Goal: Task Accomplishment & Management: Manage account settings

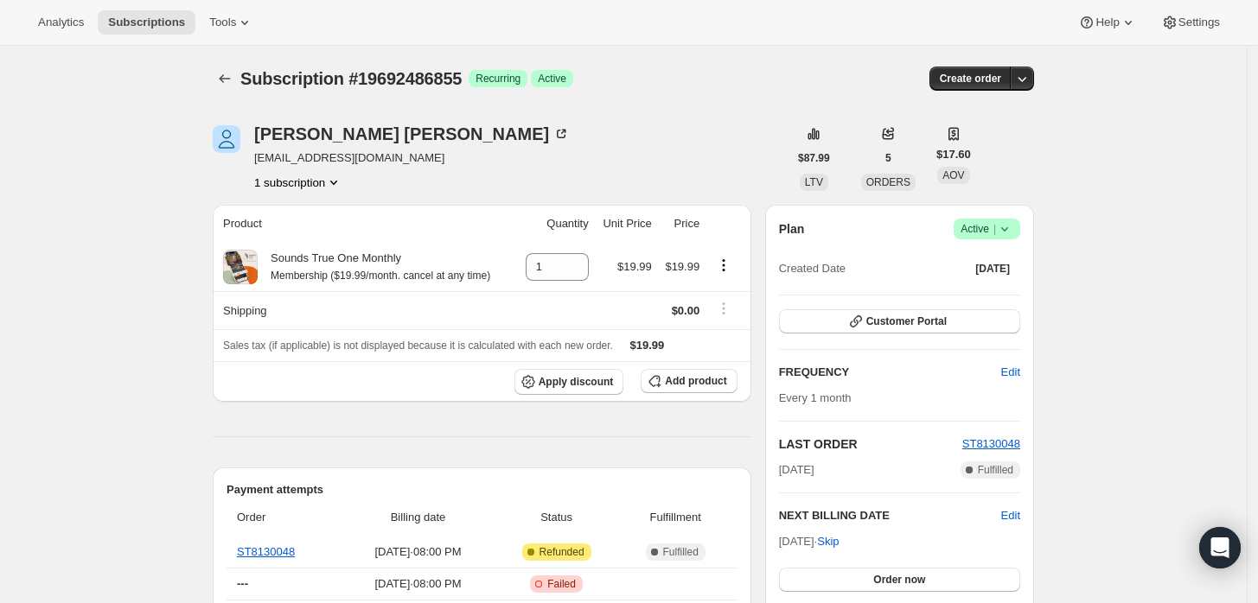
click at [1003, 223] on icon at bounding box center [1004, 228] width 17 height 17
click at [966, 298] on span "Cancel subscription" at bounding box center [993, 291] width 98 height 13
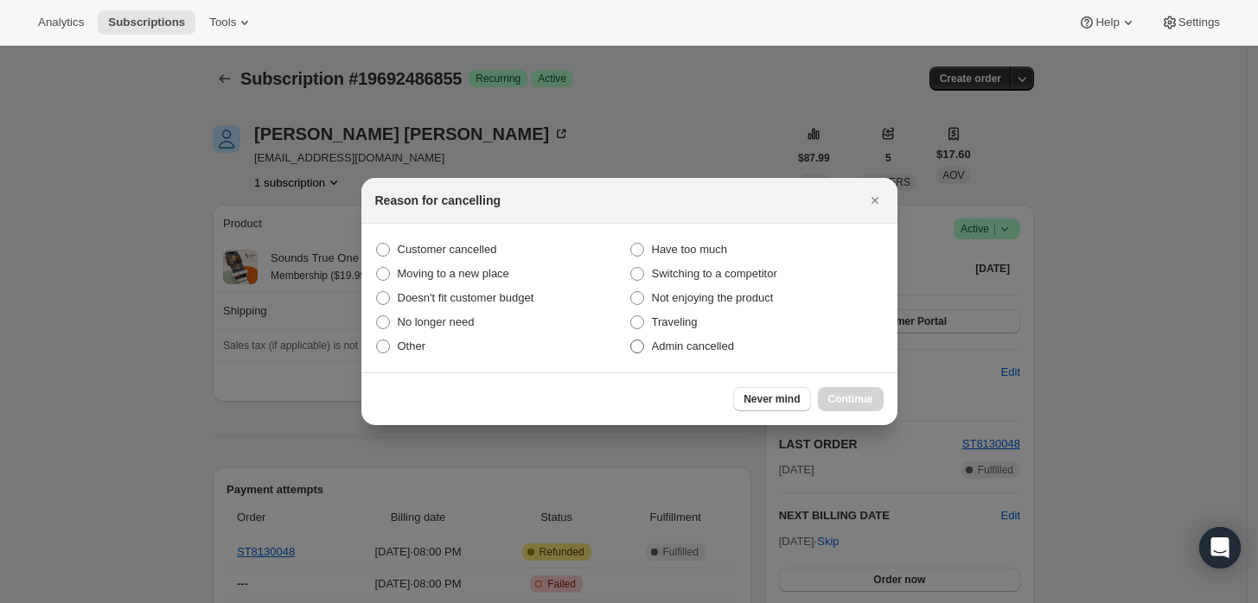
click at [640, 353] on span ":rbh:" at bounding box center [637, 347] width 14 height 14
click at [631, 341] on input "Admin cancelled" at bounding box center [630, 340] width 1 height 1
radio input "true"
click at [838, 400] on span "Continue" at bounding box center [850, 399] width 45 height 14
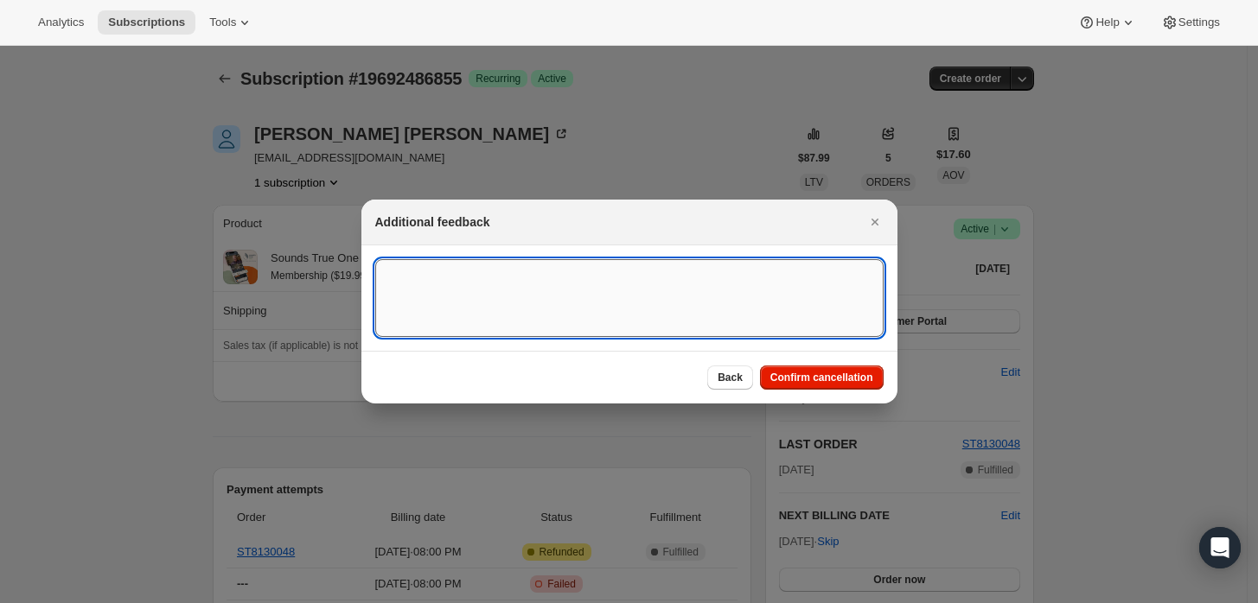
click at [698, 310] on textarea ":rbh:" at bounding box center [629, 298] width 508 height 78
type textarea "Customer requested cancellation and refund."
click at [809, 373] on span "Confirm cancellation" at bounding box center [821, 378] width 103 height 14
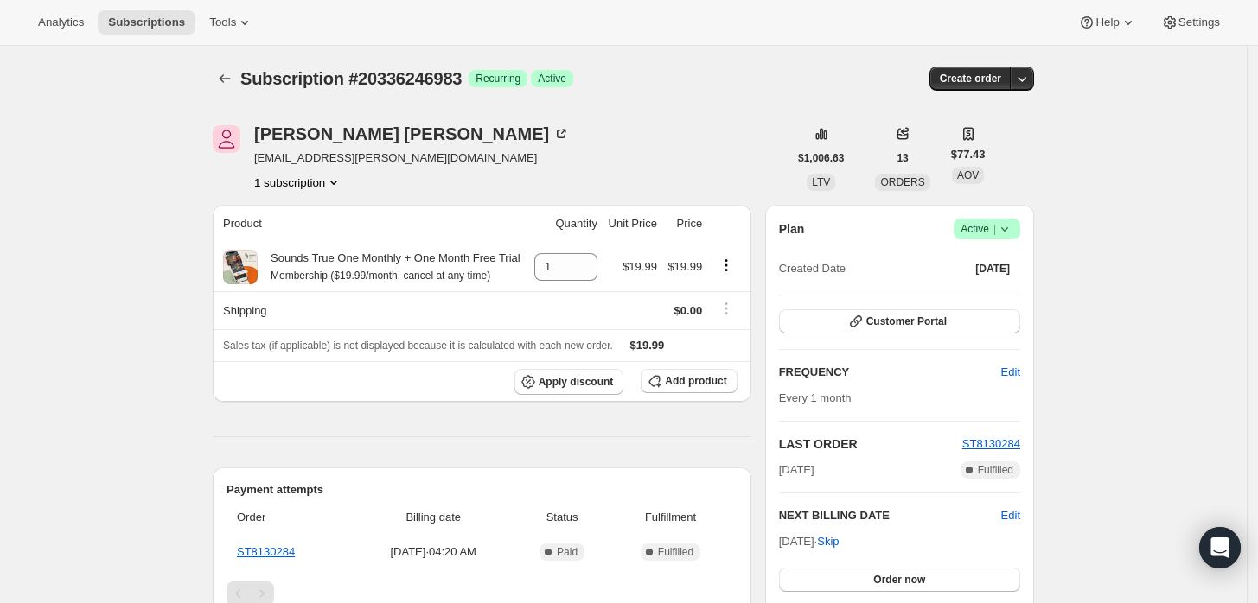
click at [1013, 231] on icon at bounding box center [1004, 228] width 17 height 17
click at [1000, 292] on span "Cancel subscription" at bounding box center [993, 291] width 98 height 13
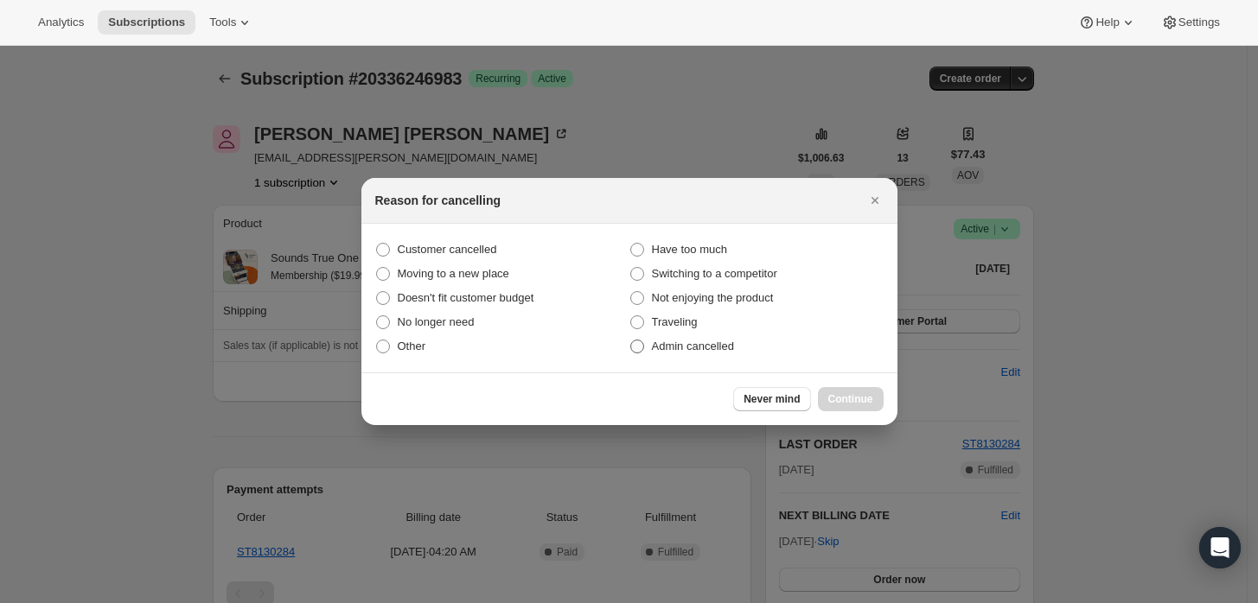
click at [711, 354] on label "Admin cancelled" at bounding box center [756, 346] width 254 height 24
click at [631, 341] on input "Admin cancelled" at bounding box center [630, 340] width 1 height 1
radio input "true"
click at [834, 395] on span "Continue" at bounding box center [850, 399] width 45 height 14
click at [834, 395] on div "Never mind Continue" at bounding box center [629, 399] width 536 height 53
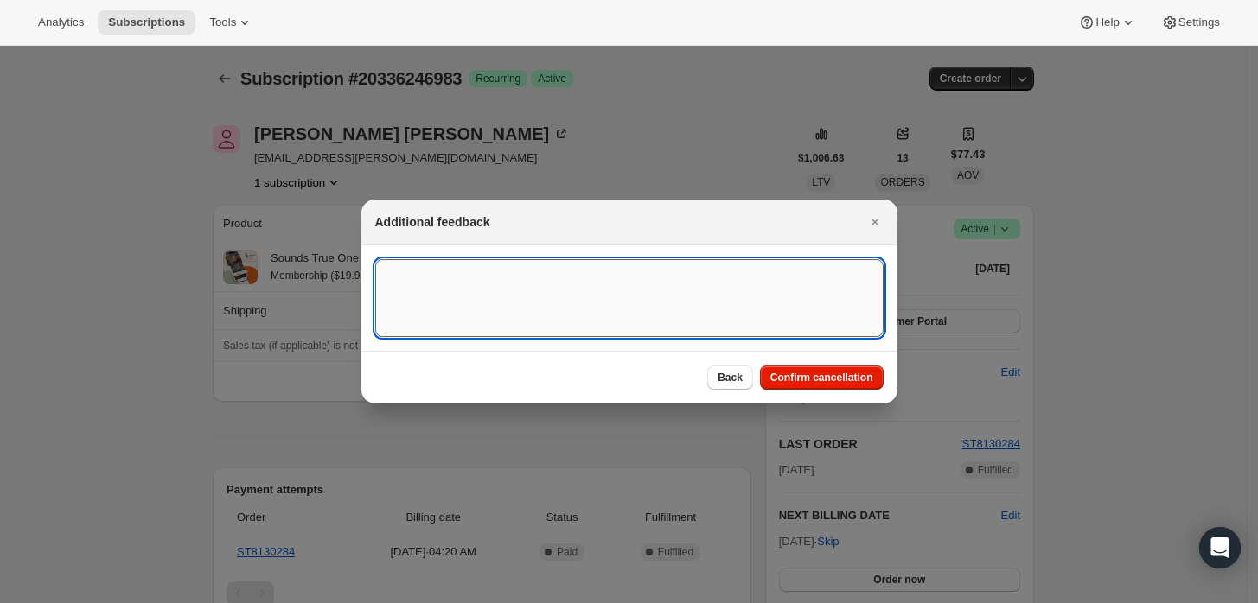
click at [751, 329] on textarea ":rbh:" at bounding box center [629, 298] width 508 height 78
type textarea "Zuzan"
type textarea "Customer requested cancellation."
click at [858, 386] on button "Confirm cancellation" at bounding box center [822, 378] width 124 height 24
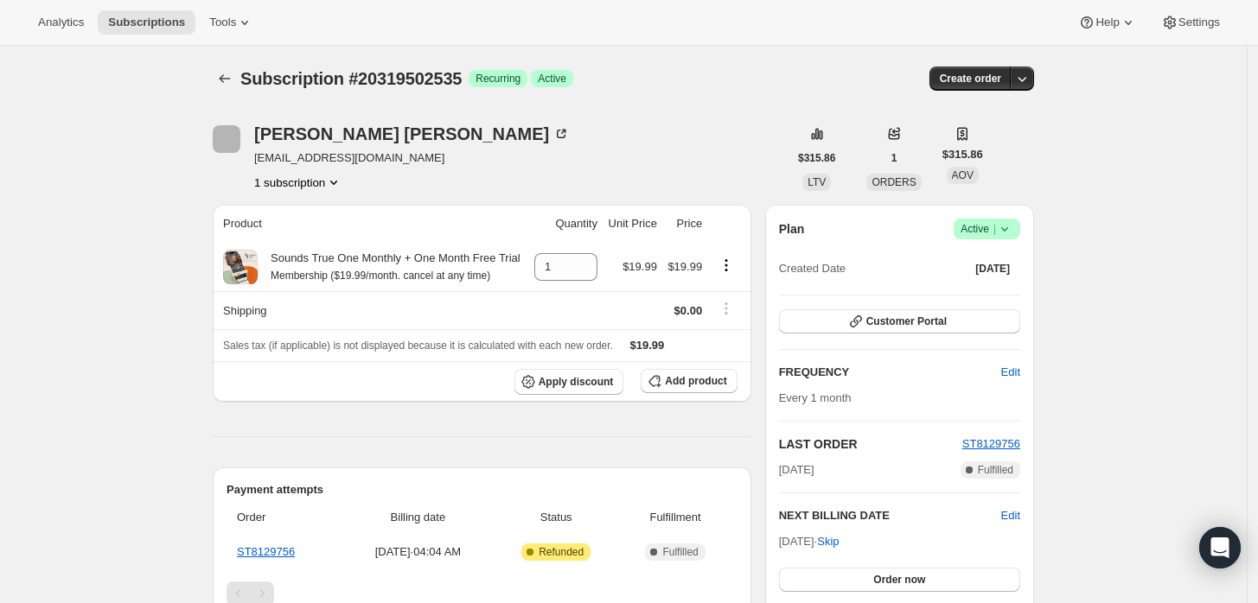
click at [1020, 220] on span "Success Active |" at bounding box center [986, 229] width 67 height 21
click at [997, 285] on span "Cancel subscription" at bounding box center [993, 291] width 98 height 13
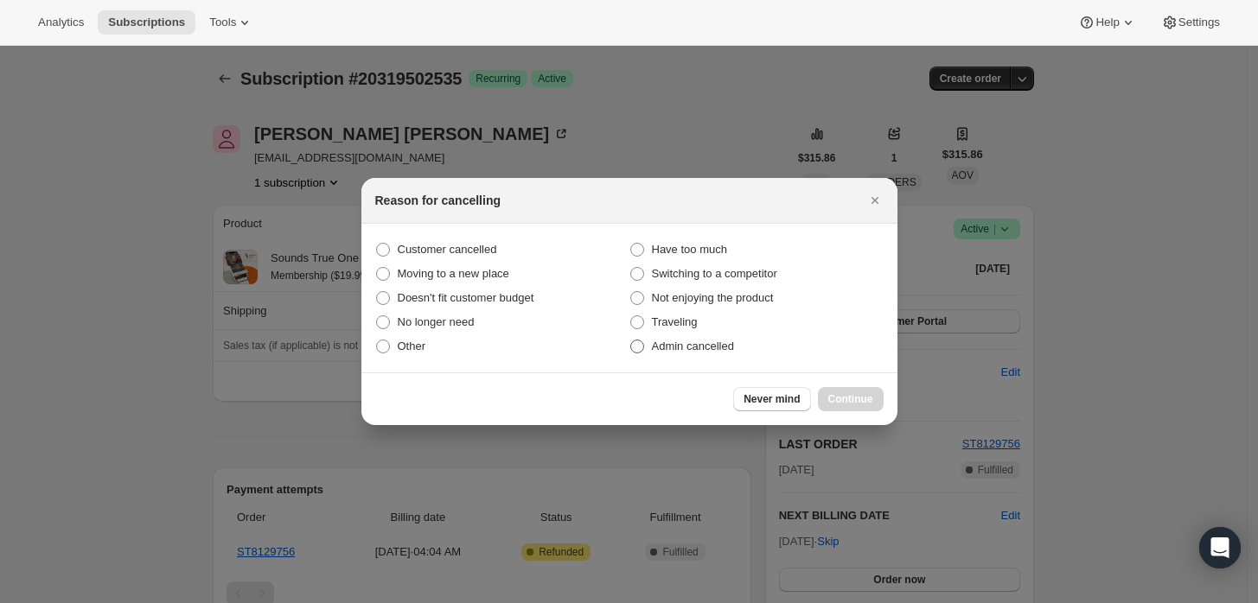
click at [686, 355] on label "Admin cancelled" at bounding box center [756, 346] width 254 height 24
click at [631, 341] on input "Admin cancelled" at bounding box center [630, 340] width 1 height 1
radio input "true"
click at [847, 396] on span "Continue" at bounding box center [850, 399] width 45 height 14
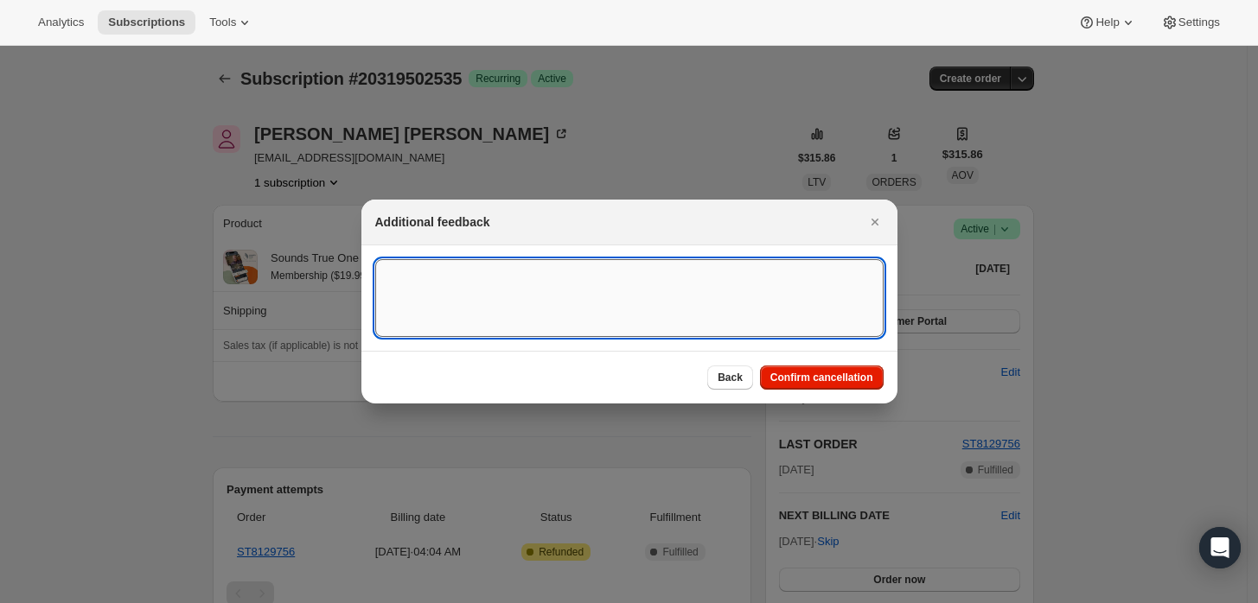
click at [681, 280] on textarea ":rbj:" at bounding box center [629, 298] width 508 height 78
type textarea "Customer cancelled initial order."
click at [821, 379] on span "Confirm cancellation" at bounding box center [821, 378] width 103 height 14
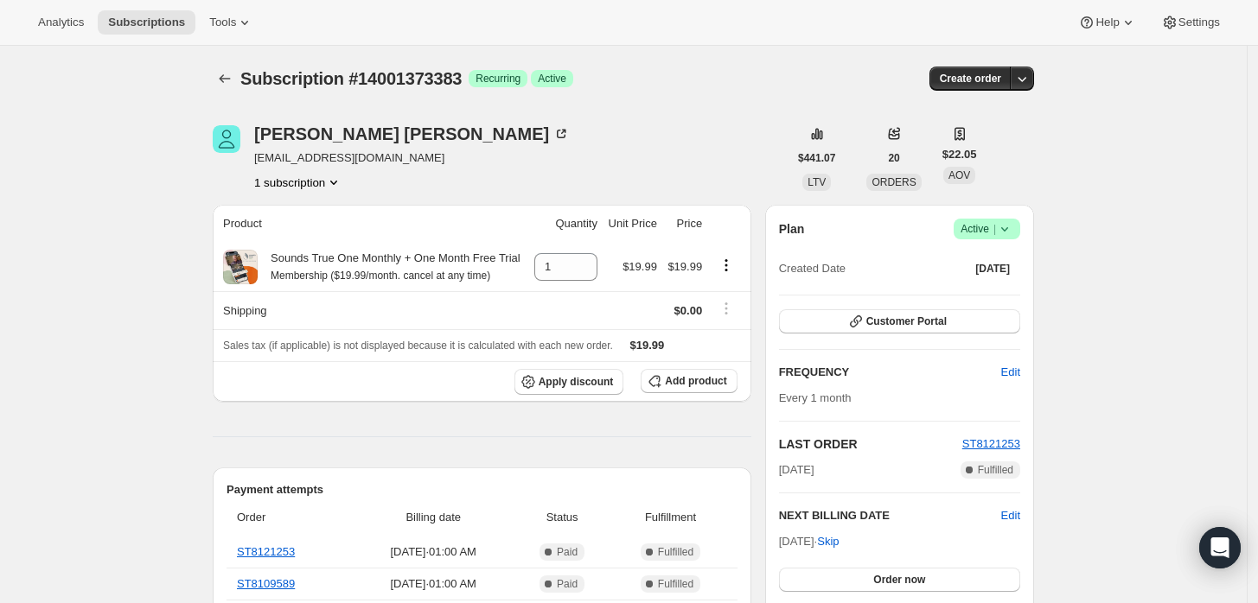
click at [1006, 222] on icon at bounding box center [1004, 228] width 17 height 17
click at [976, 292] on span "Cancel subscription" at bounding box center [993, 291] width 98 height 13
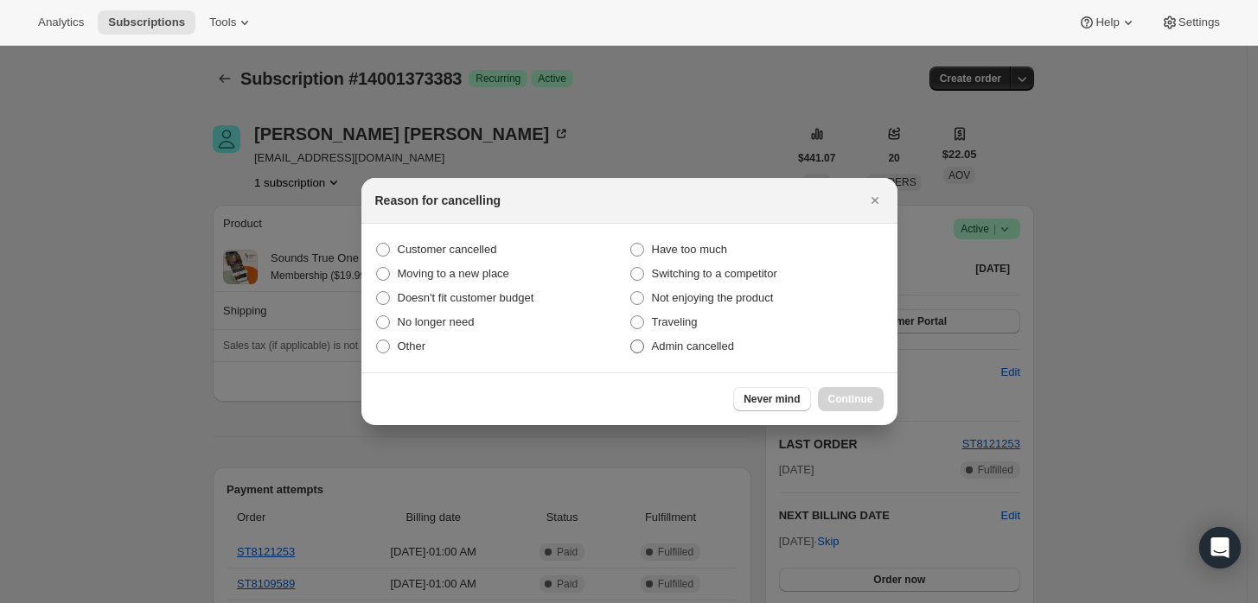
click at [685, 353] on span "Admin cancelled" at bounding box center [693, 346] width 82 height 13
click at [631, 341] on input "Admin cancelled" at bounding box center [630, 340] width 1 height 1
radio input "true"
click at [1154, 331] on div at bounding box center [629, 301] width 1258 height 603
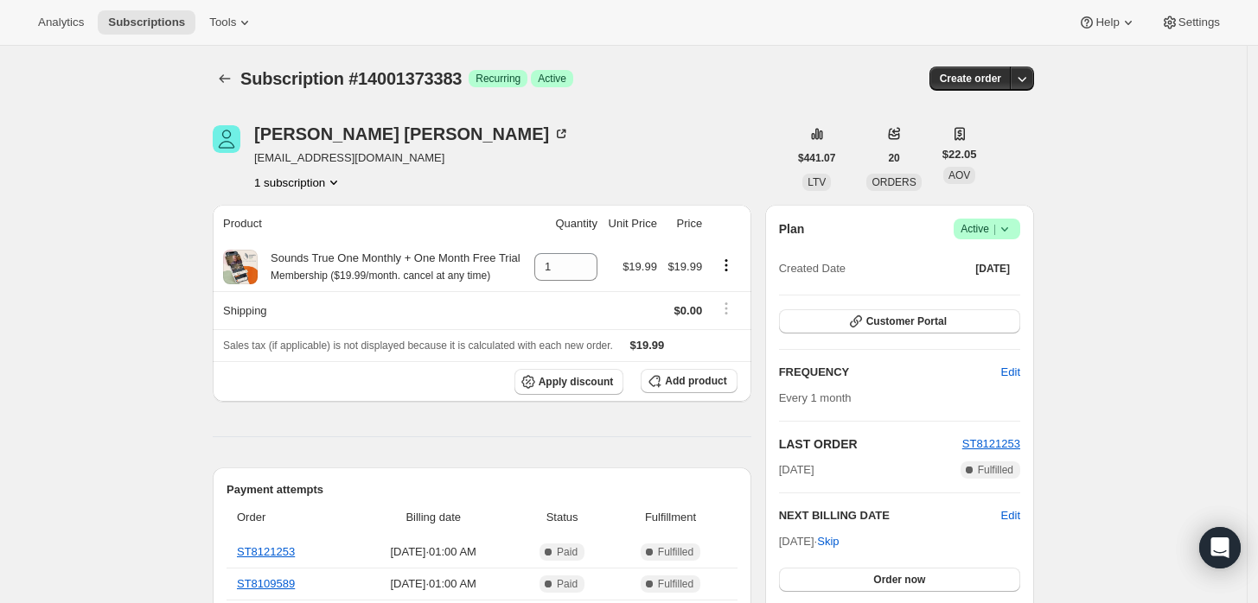
click at [1000, 239] on div "Plan Success Active | Created Date Nov 27, 2024" at bounding box center [899, 250] width 241 height 62
click at [996, 229] on span "|" at bounding box center [994, 229] width 3 height 14
click at [990, 274] on button "Pause subscription" at bounding box center [993, 263] width 108 height 28
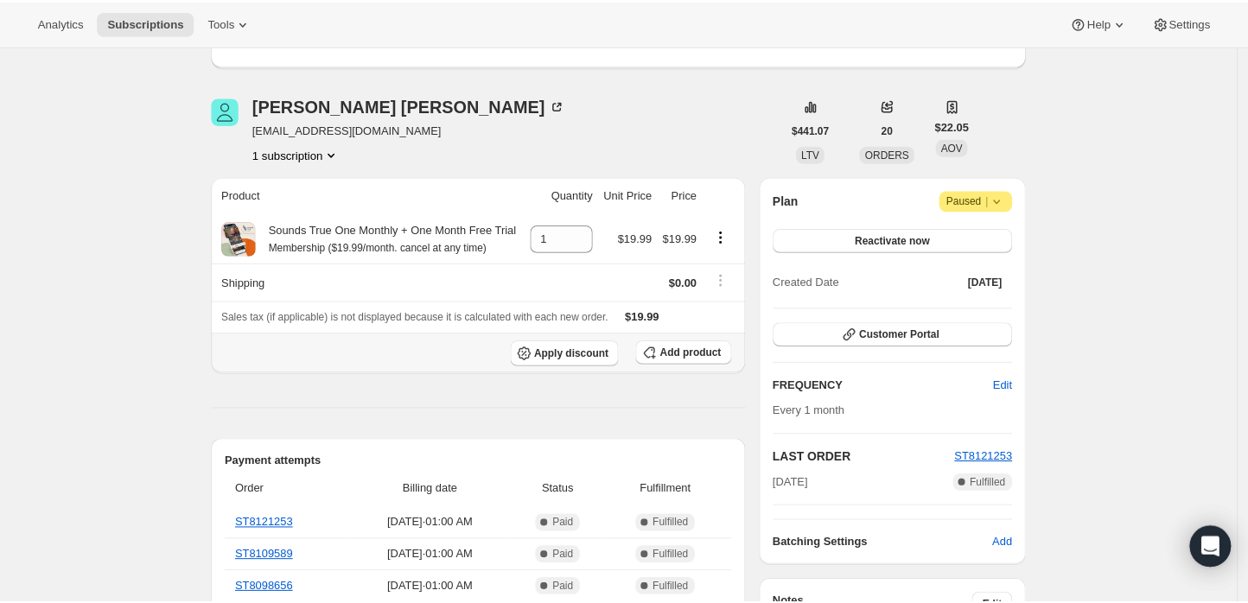
scroll to position [192, 0]
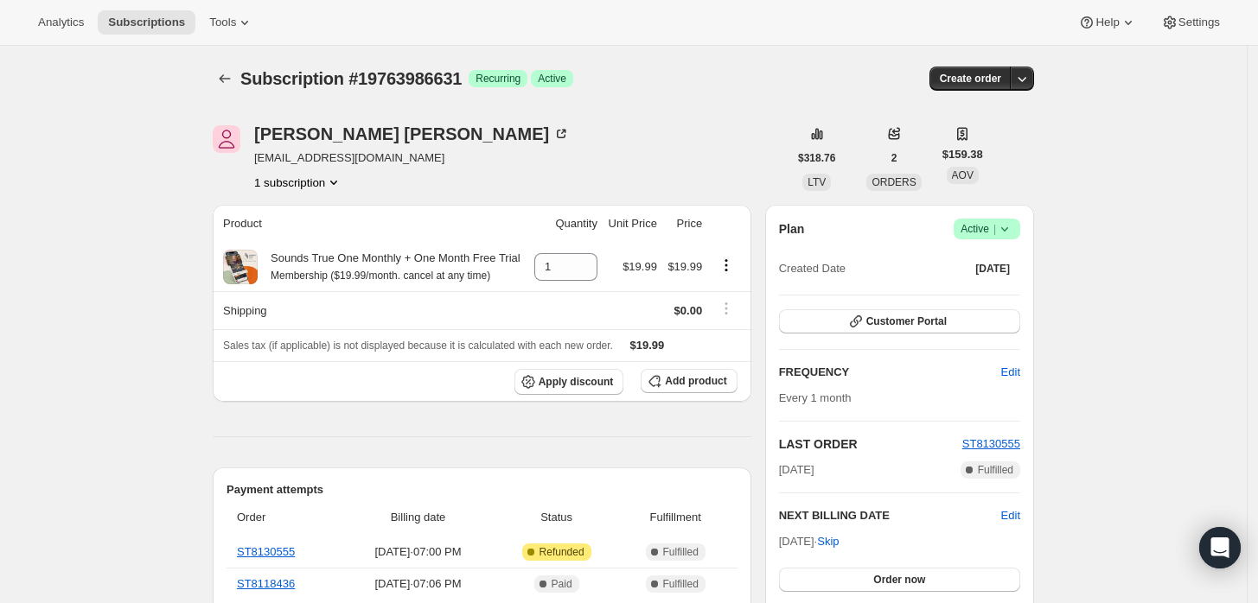
click at [1013, 234] on icon at bounding box center [1004, 228] width 17 height 17
click at [984, 298] on span "Cancel subscription" at bounding box center [993, 291] width 98 height 13
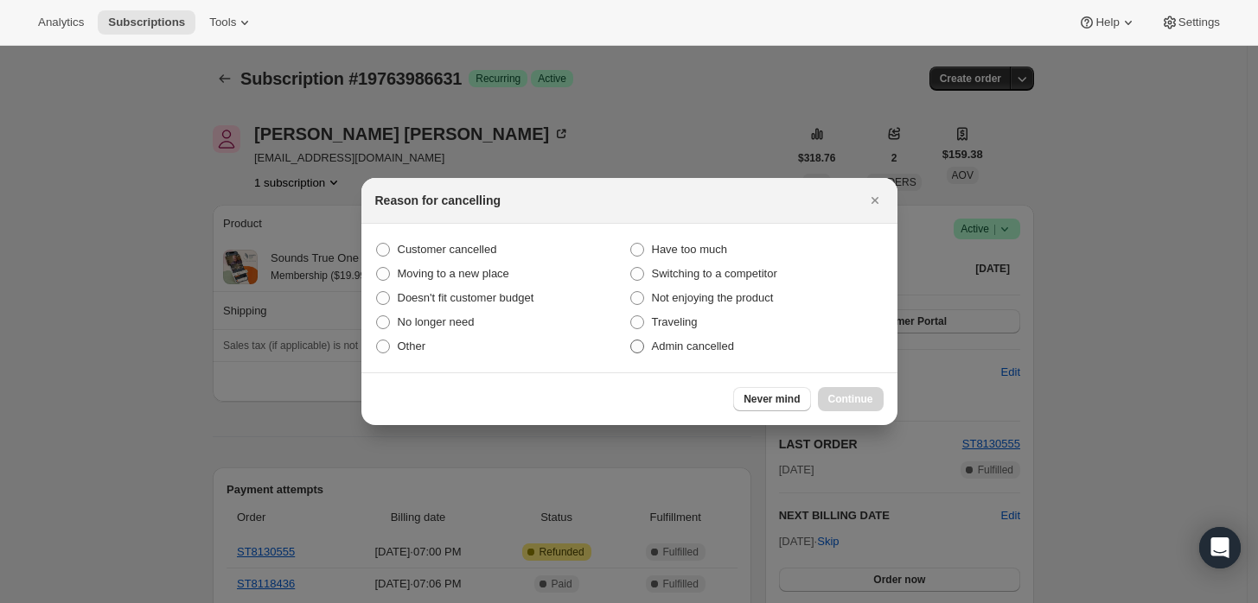
click at [659, 354] on label "Admin cancelled" at bounding box center [756, 346] width 254 height 24
click at [631, 341] on input "Admin cancelled" at bounding box center [630, 340] width 1 height 1
radio input "true"
click at [834, 396] on span "Continue" at bounding box center [850, 399] width 45 height 14
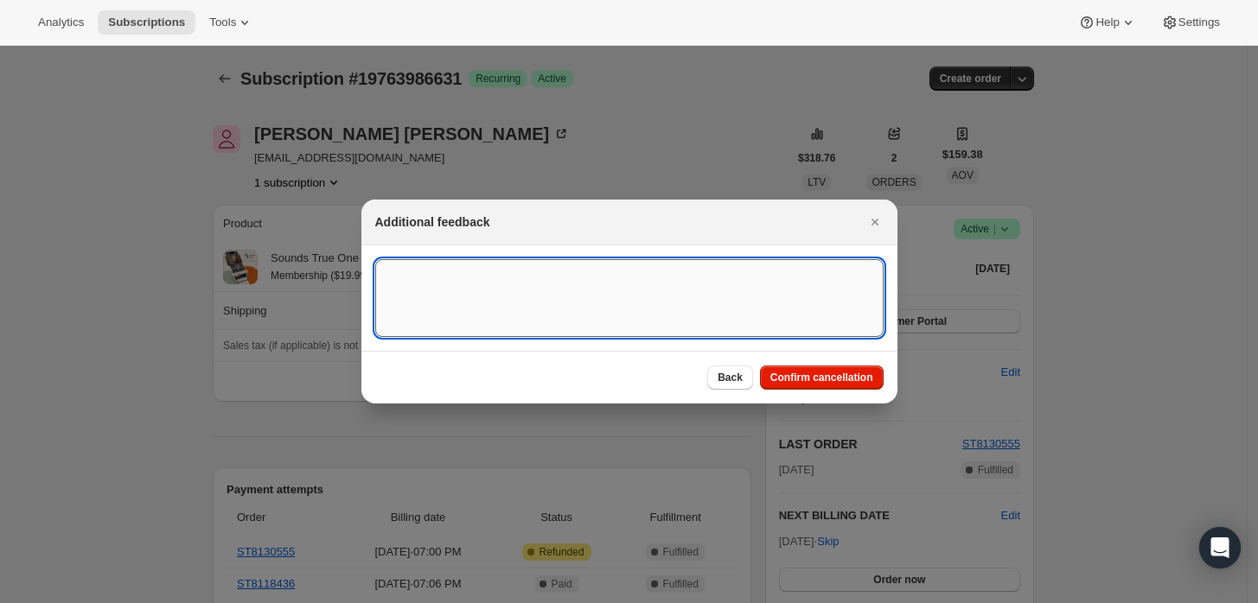
click at [737, 300] on textarea ":rbj:" at bounding box center [629, 298] width 508 height 78
type textarea "Customer requested cancellation and refund."
click at [831, 378] on span "Confirm cancellation" at bounding box center [821, 378] width 103 height 14
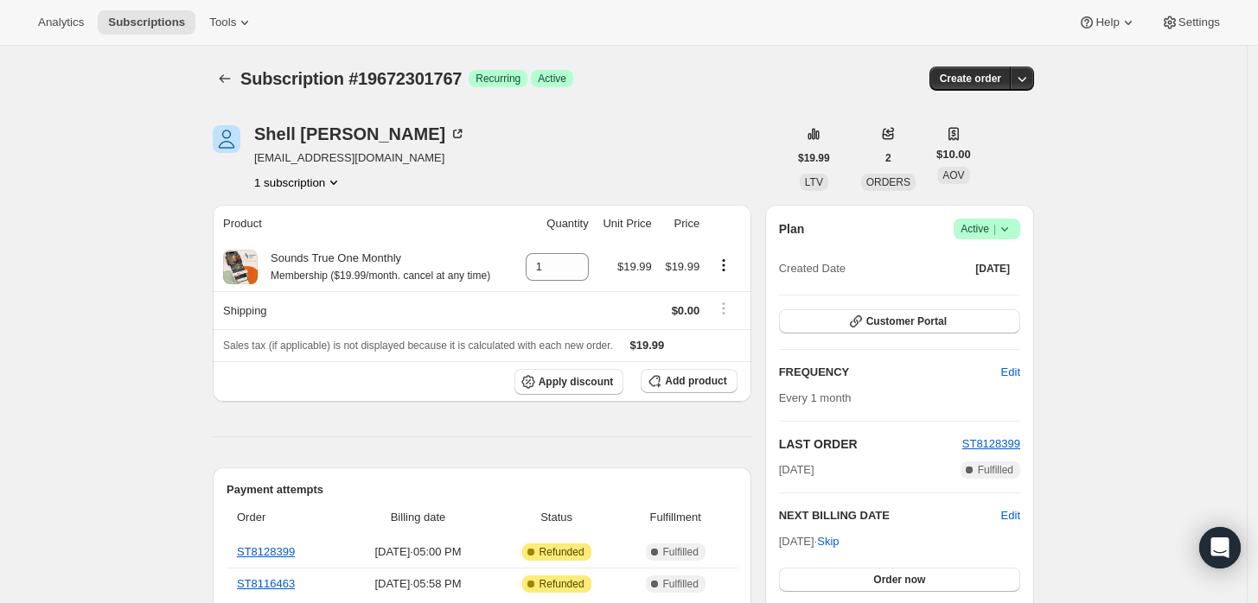
click at [1013, 223] on icon at bounding box center [1004, 228] width 17 height 17
click at [986, 293] on span "Cancel subscription" at bounding box center [993, 291] width 98 height 13
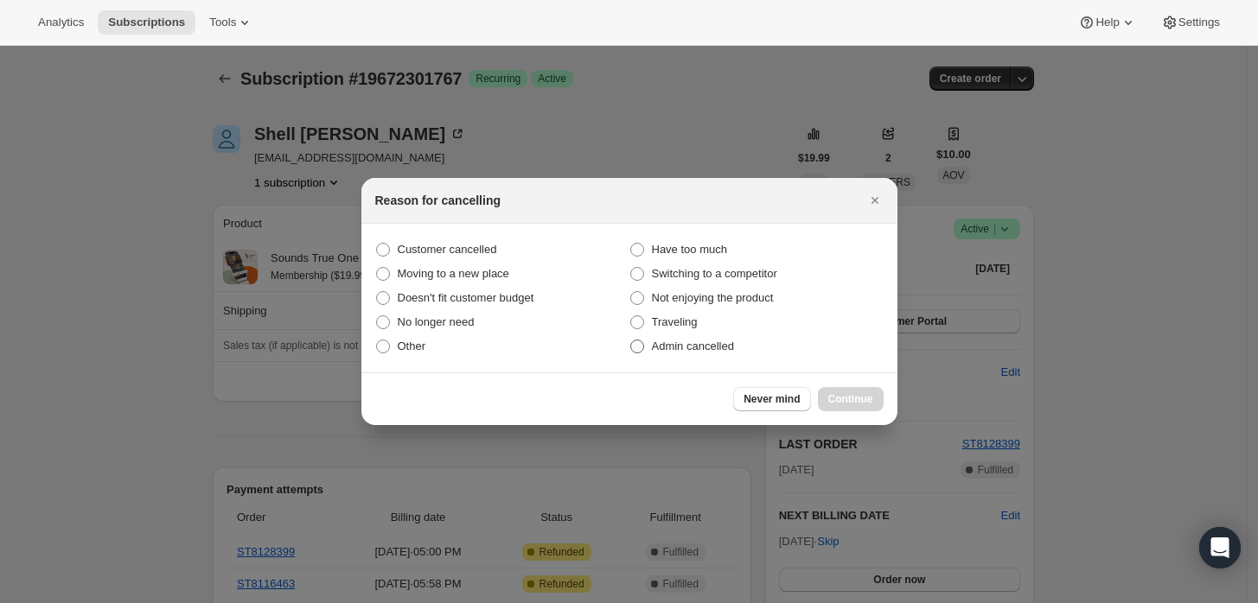
click at [685, 354] on span "Admin cancelled" at bounding box center [693, 346] width 82 height 17
click at [631, 341] on input "Admin cancelled" at bounding box center [630, 340] width 1 height 1
radio input "true"
click at [839, 397] on span "Continue" at bounding box center [850, 399] width 45 height 14
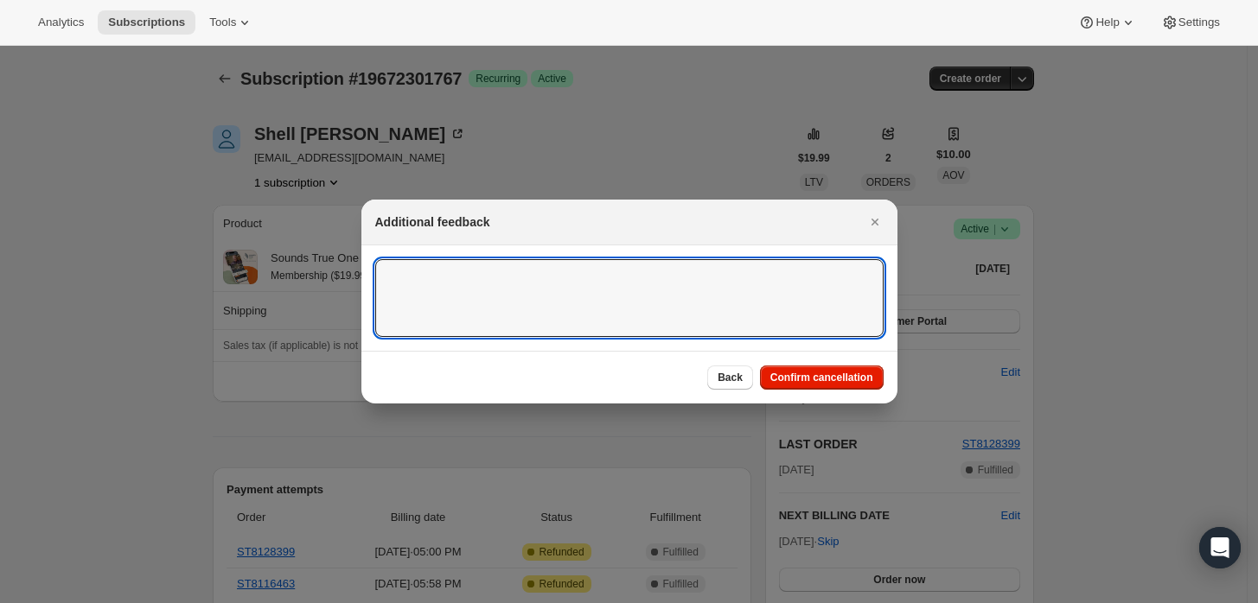
click at [529, 285] on textarea ":rbj:" at bounding box center [629, 298] width 508 height 78
type textarea "Customer requested cancellation and refund."
click at [857, 368] on button "Confirm cancellation" at bounding box center [822, 378] width 124 height 24
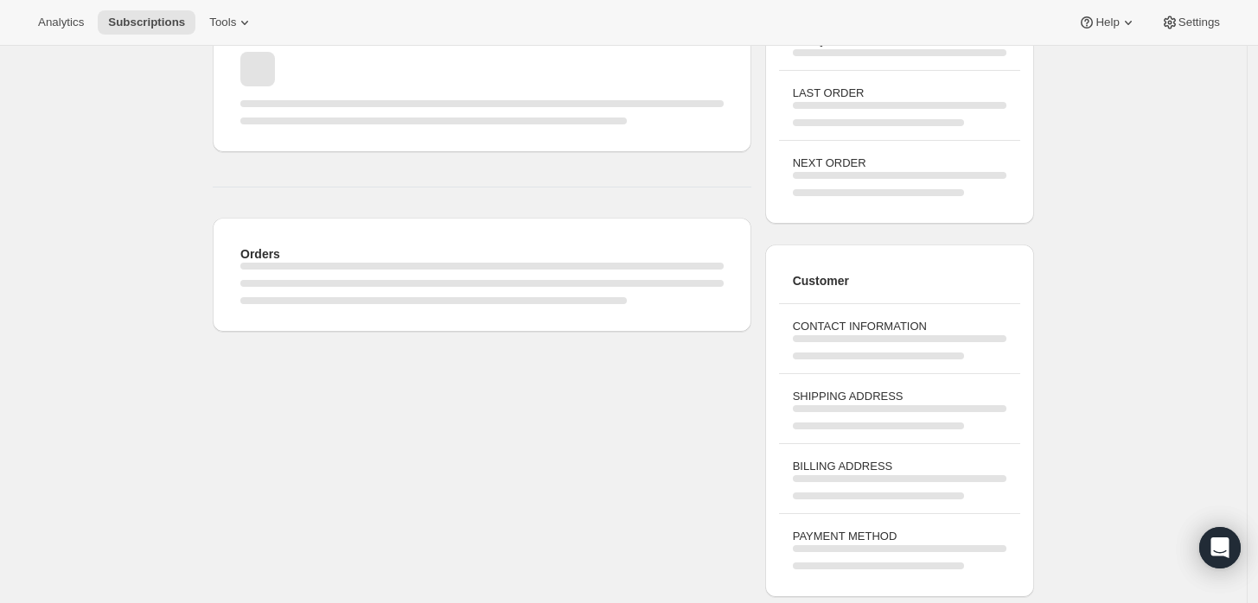
scroll to position [288, 0]
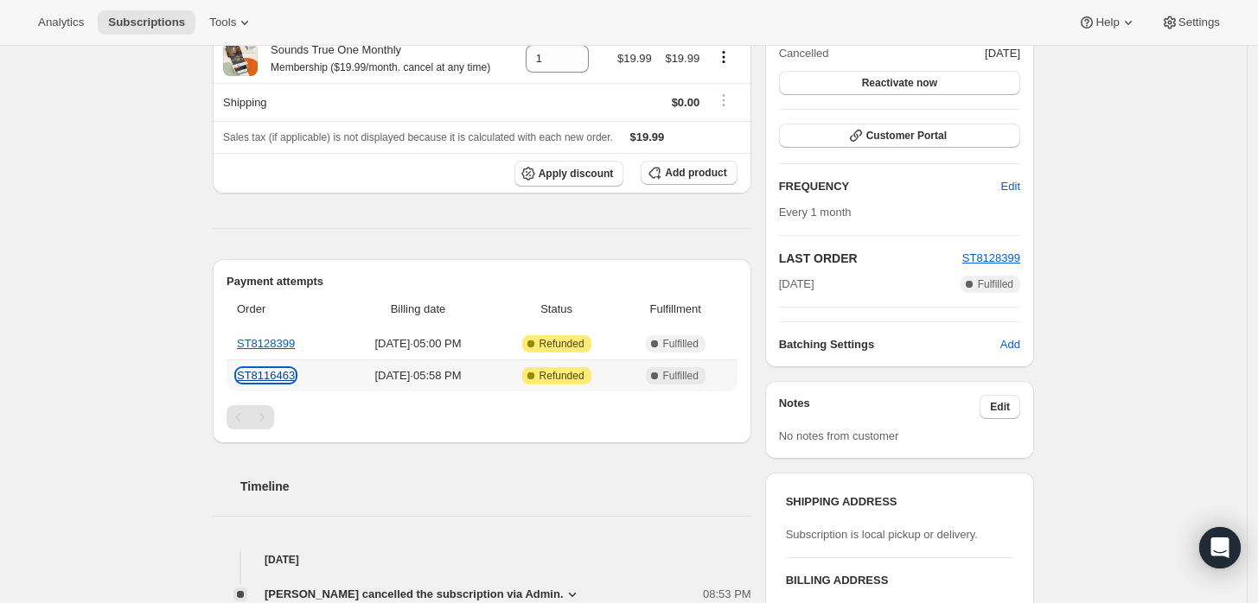
click at [268, 369] on link "ST8116463" at bounding box center [266, 375] width 58 height 13
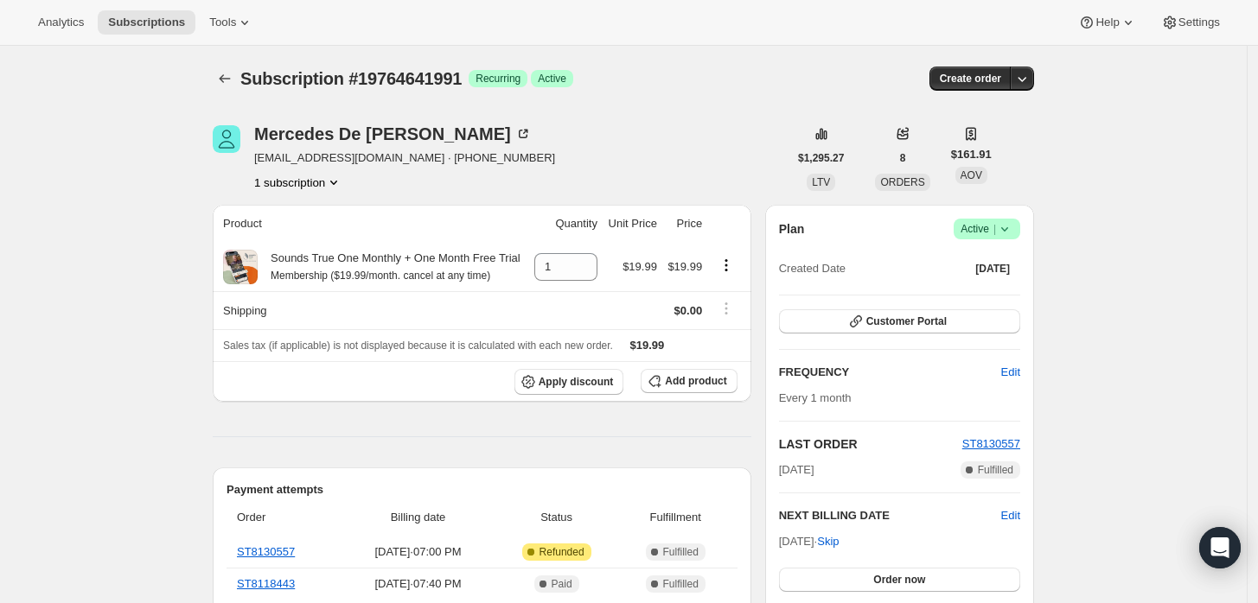
click at [1002, 237] on span "Active |" at bounding box center [986, 228] width 53 height 17
click at [997, 302] on button "Cancel subscription" at bounding box center [993, 292] width 108 height 28
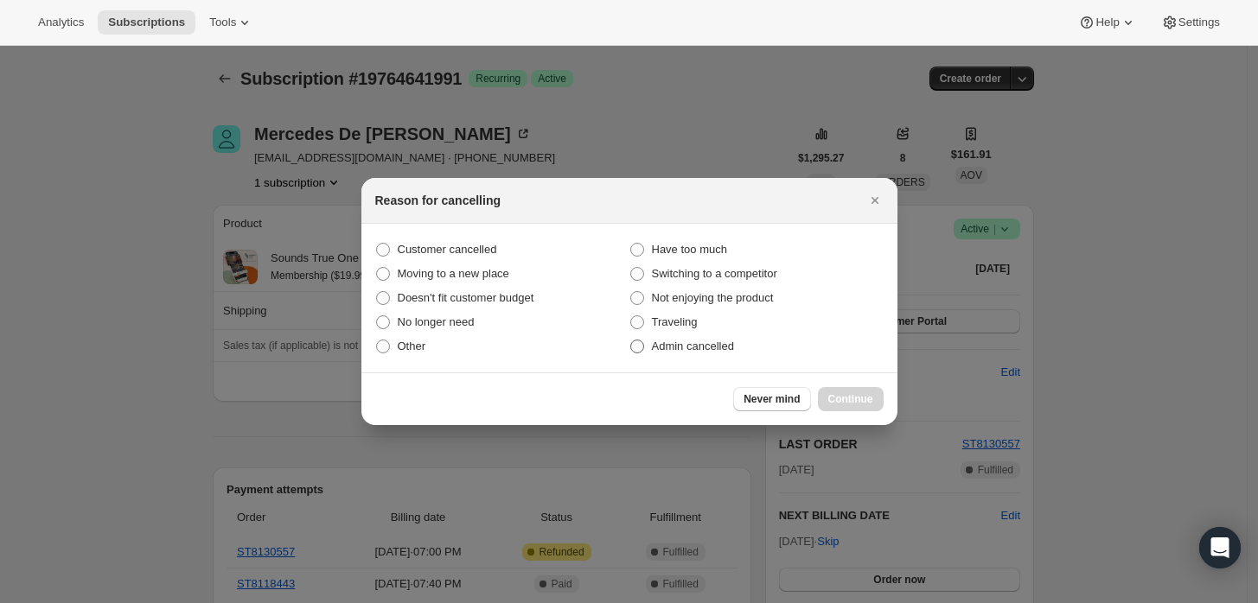
click at [737, 336] on label "Admin cancelled" at bounding box center [756, 346] width 254 height 24
click at [631, 340] on input "Admin cancelled" at bounding box center [630, 340] width 1 height 1
radio input "true"
click at [875, 401] on button "Continue" at bounding box center [851, 399] width 66 height 24
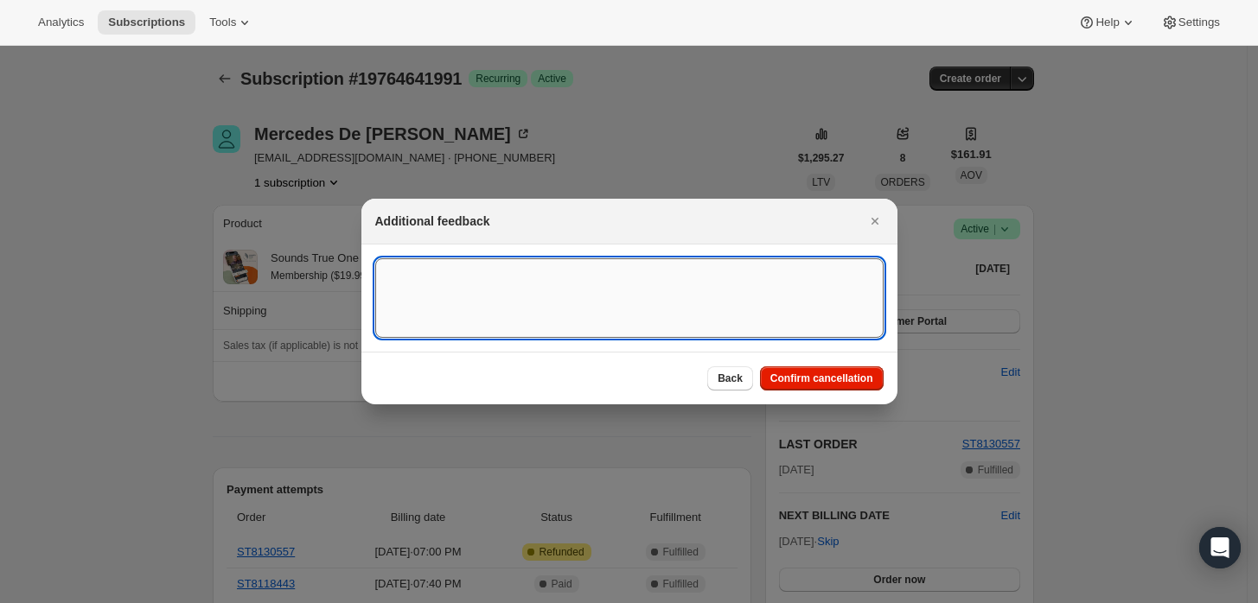
drag, startPoint x: 739, startPoint y: 306, endPoint x: 743, endPoint y: 315, distance: 10.4
click at [741, 314] on textarea ":rbj:" at bounding box center [629, 298] width 508 height 80
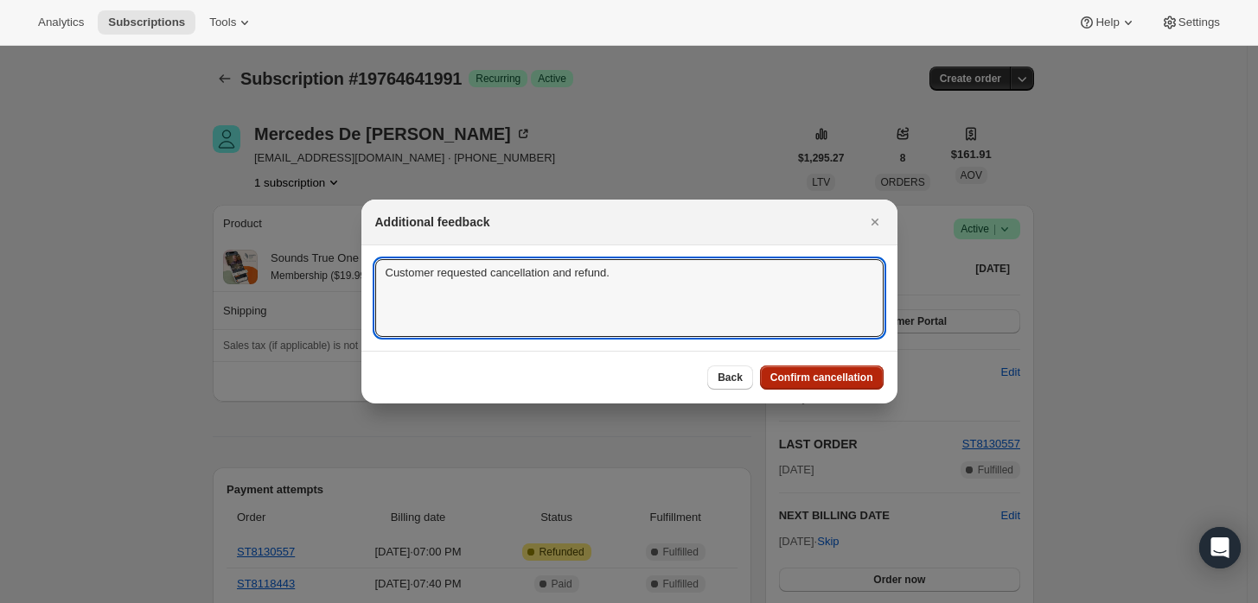
type textarea "Customer requested cancellation and refund."
click at [819, 385] on button "Confirm cancellation" at bounding box center [822, 378] width 124 height 24
